Goal: Ask a question: Seek information or help from site administrators or community

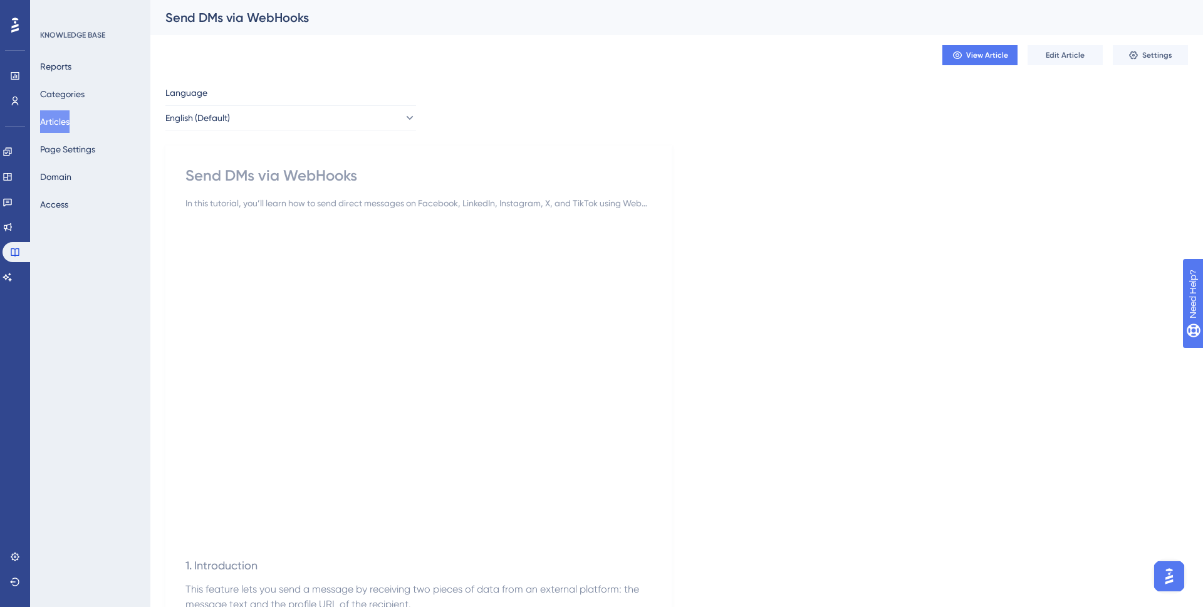
click at [23, 33] on div at bounding box center [15, 25] width 20 height 20
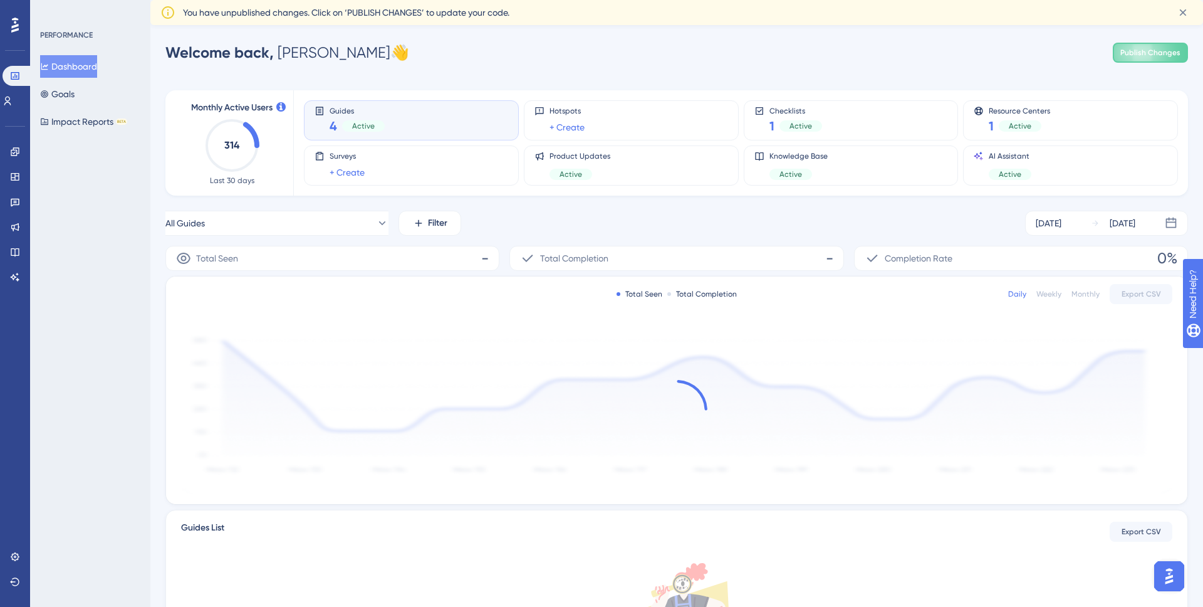
click at [1154, 570] on div at bounding box center [1170, 576] width 38 height 38
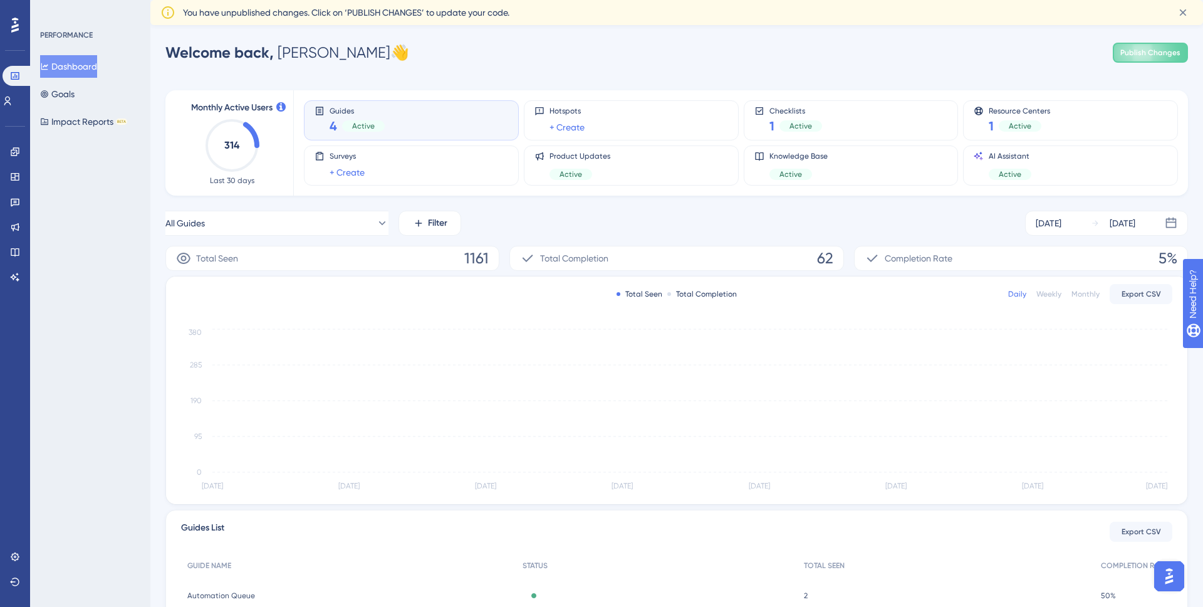
click at [1168, 572] on img "Open AI Assistant Launcher" at bounding box center [1169, 576] width 23 height 23
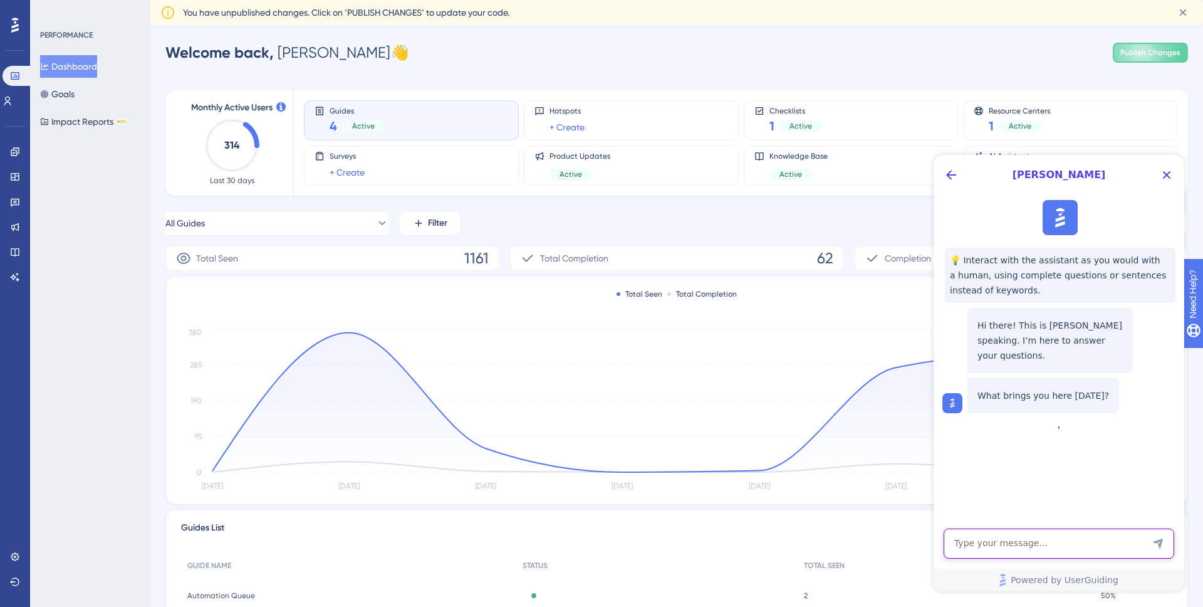
click at [1112, 549] on textarea "AI Assistant Text Input" at bounding box center [1059, 543] width 231 height 30
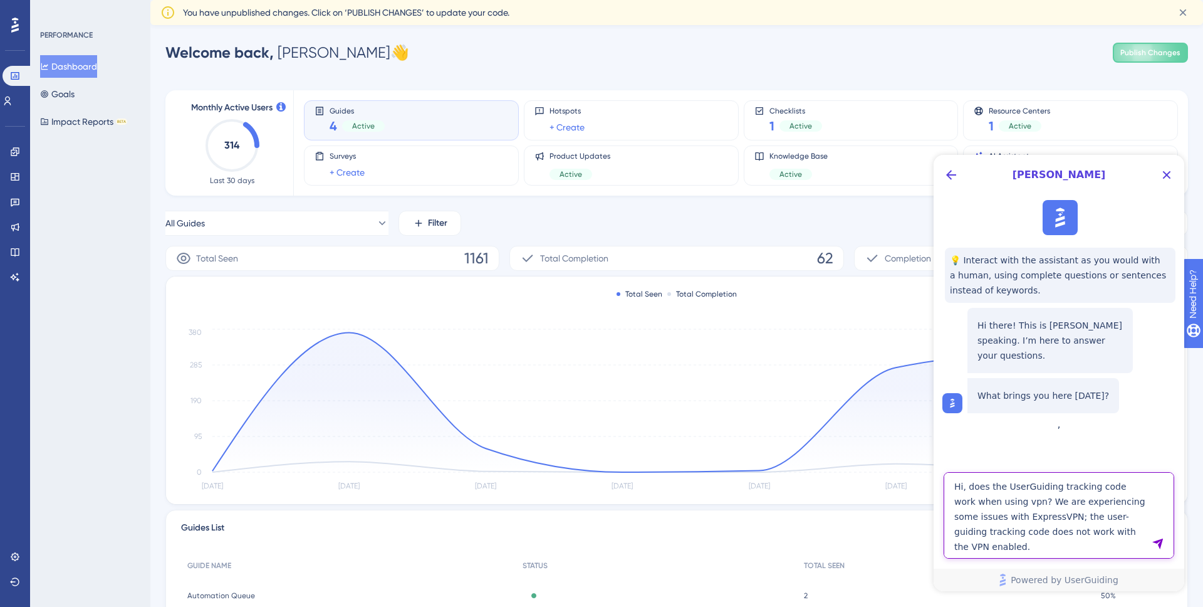
scroll to position [1, 0]
type textarea "Hi, does the UserGuiding tracking code work when using vpn? We are experiencing…"
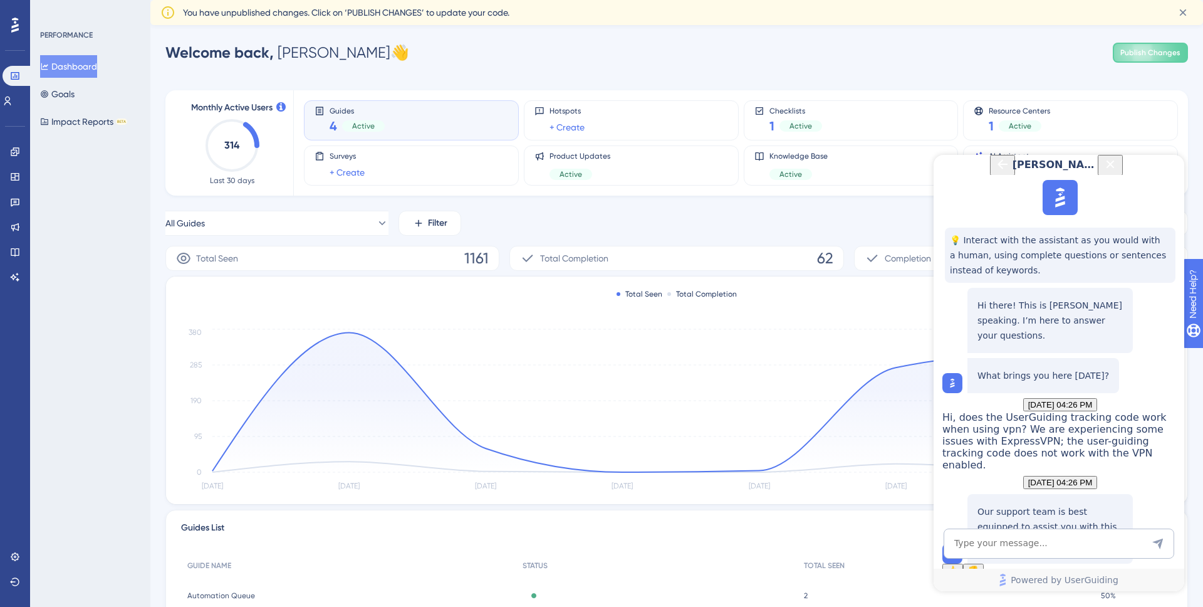
scroll to position [172, 0]
click at [1055, 542] on span "Talk to a person" at bounding box center [1050, 546] width 59 height 9
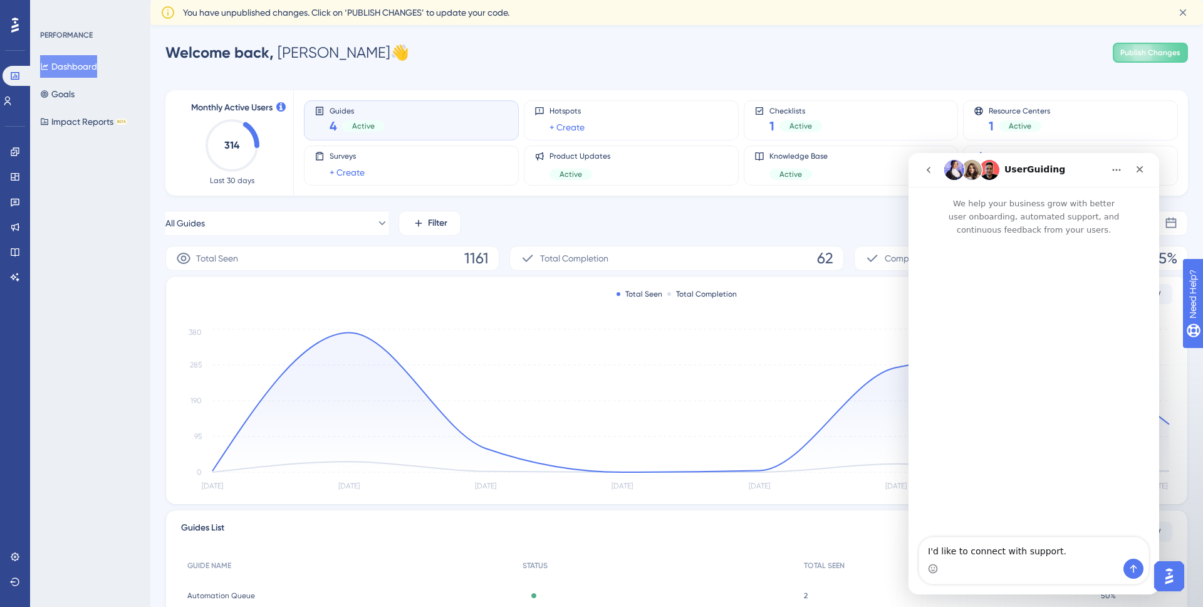
scroll to position [0, 0]
click at [1131, 568] on icon "Send a message…" at bounding box center [1134, 568] width 10 height 10
